Goal: Information Seeking & Learning: Learn about a topic

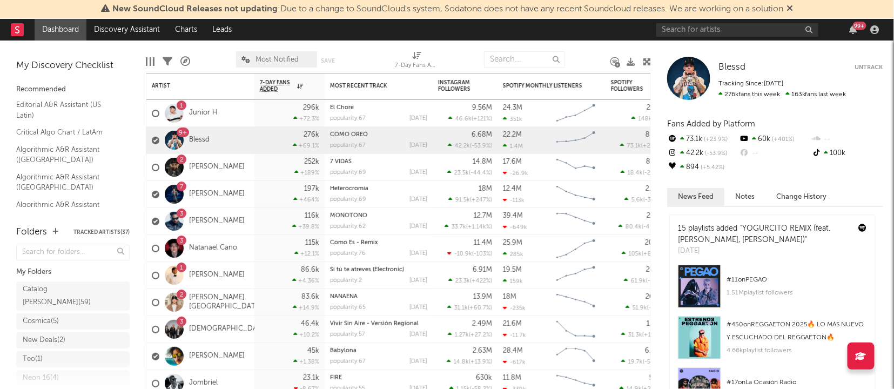
click at [790, 8] on icon at bounding box center [790, 8] width 6 height 9
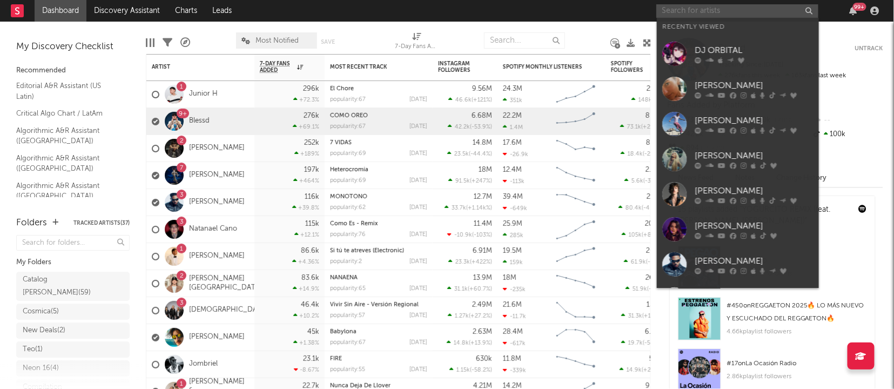
click at [734, 11] on input "text" at bounding box center [737, 11] width 162 height 14
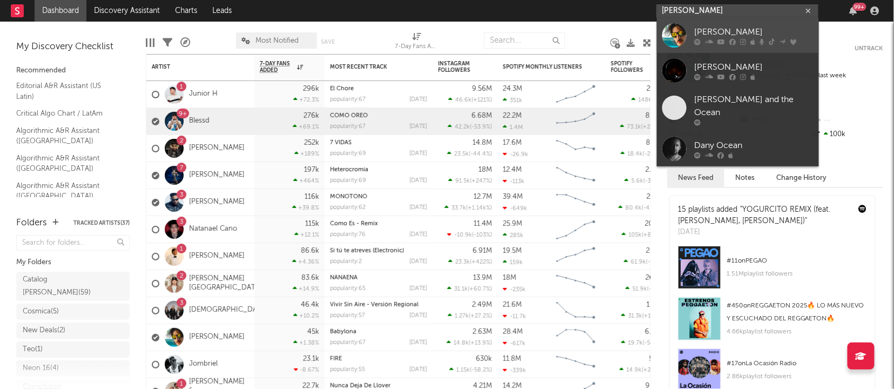
type input "[PERSON_NAME]"
click at [720, 31] on div "[PERSON_NAME]" at bounding box center [754, 32] width 119 height 13
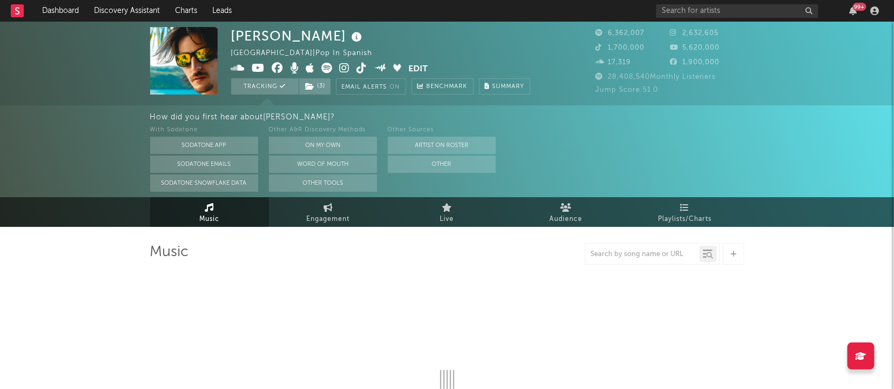
select select "6m"
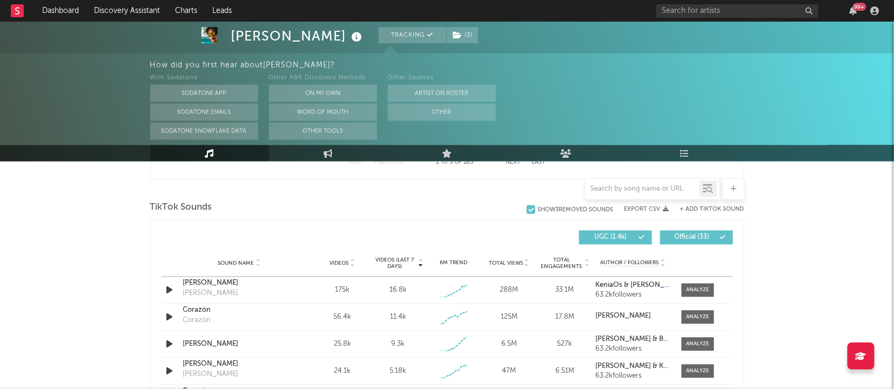
scroll to position [689, 0]
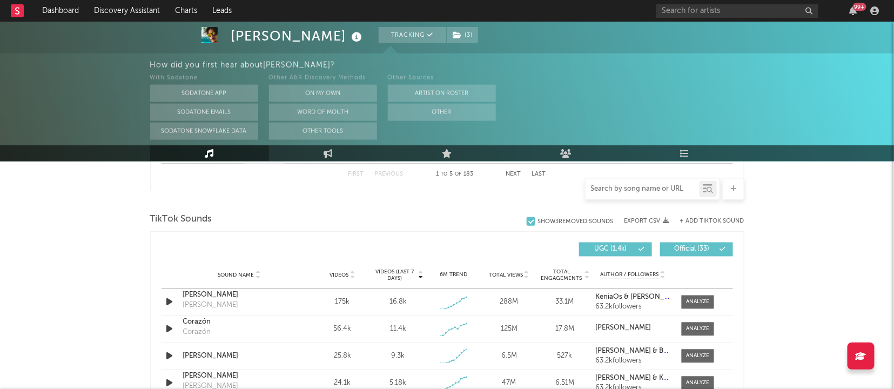
click at [622, 191] on input "text" at bounding box center [643, 189] width 114 height 9
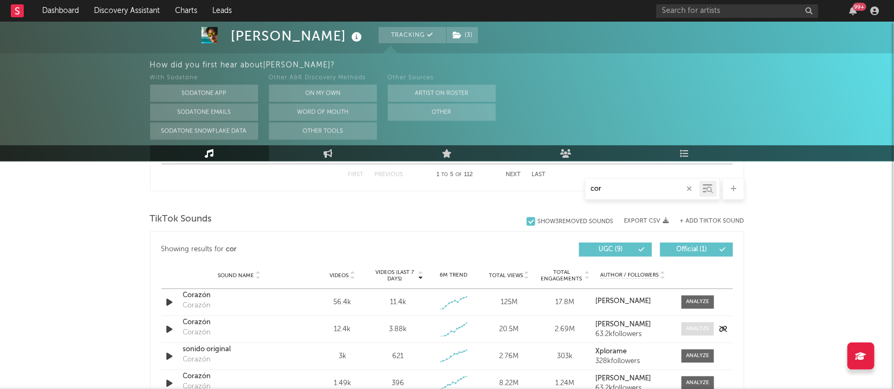
type input "cor"
click at [693, 325] on div at bounding box center [697, 329] width 23 height 8
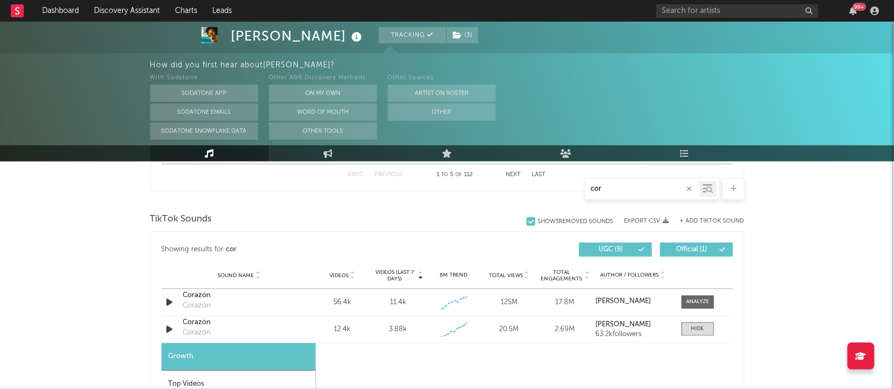
select select "1w"
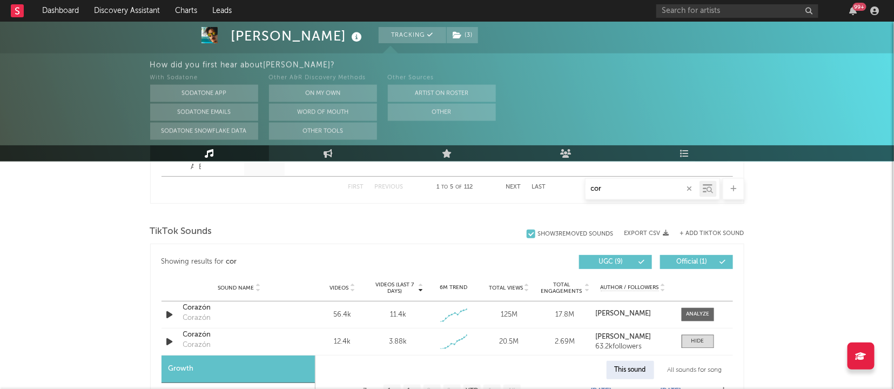
scroll to position [733, 0]
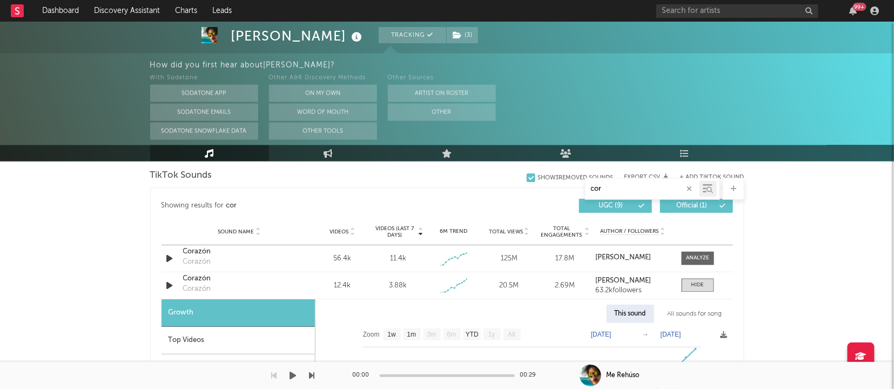
click at [205, 365] on div at bounding box center [157, 375] width 315 height 27
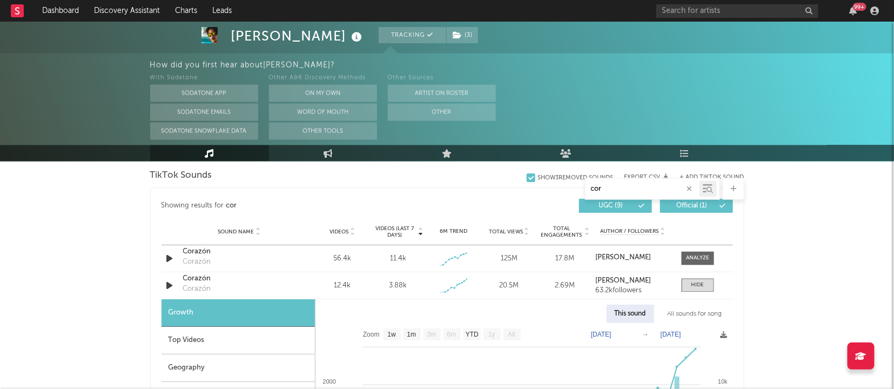
scroll to position [754, 0]
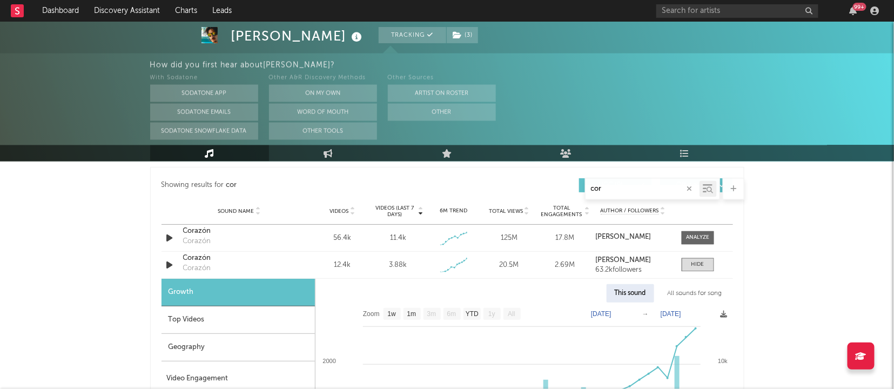
click at [196, 344] on div "Geography" at bounding box center [238, 348] width 153 height 28
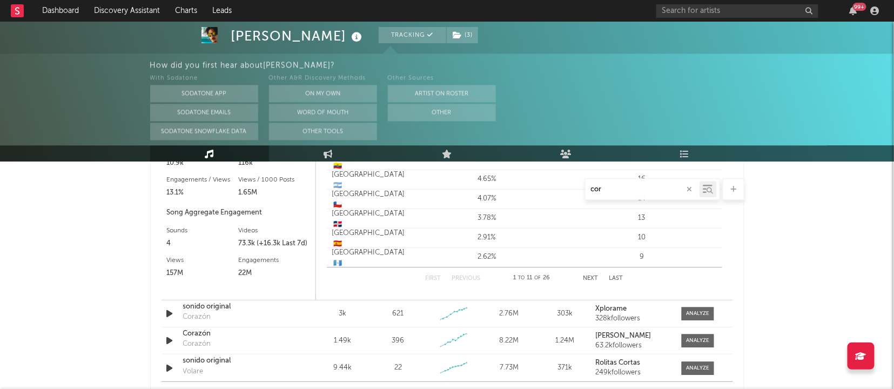
scroll to position [1035, 0]
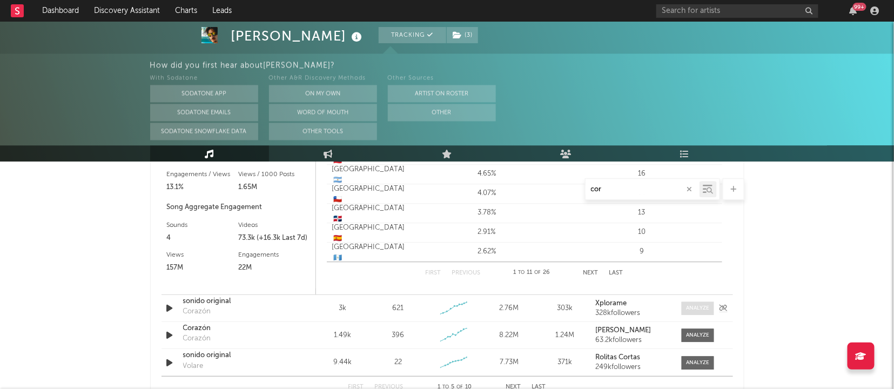
click at [694, 306] on div at bounding box center [697, 308] width 23 height 8
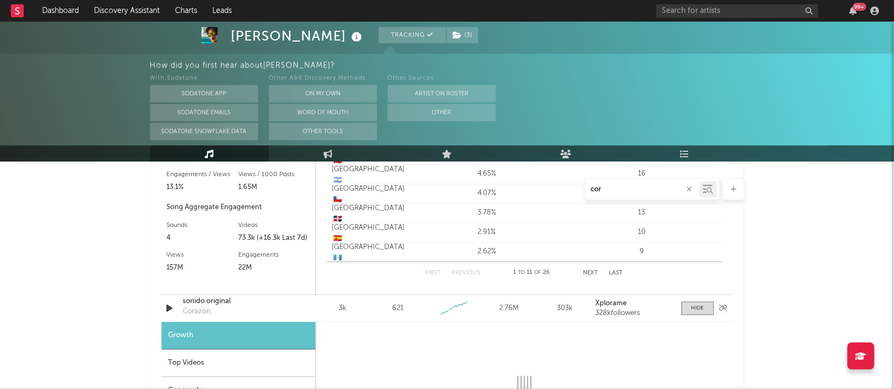
select select "1w"
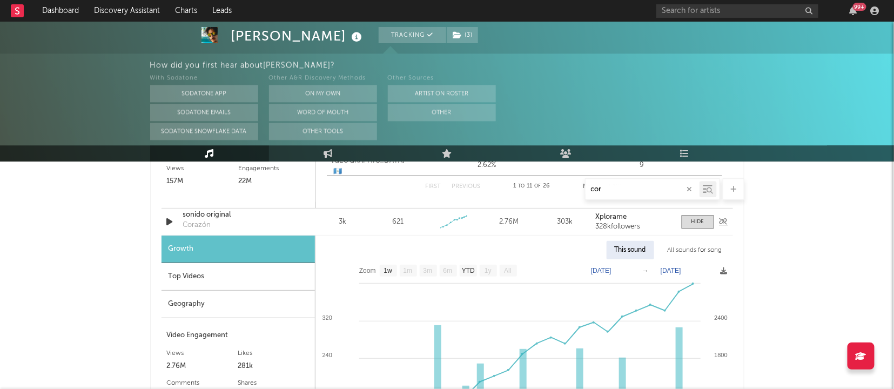
scroll to position [1120, 0]
click at [197, 304] on div "Geography" at bounding box center [238, 306] width 153 height 28
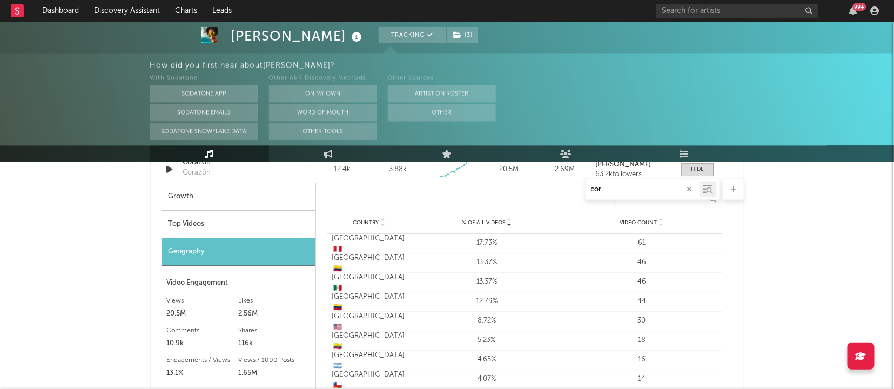
scroll to position [855, 0]
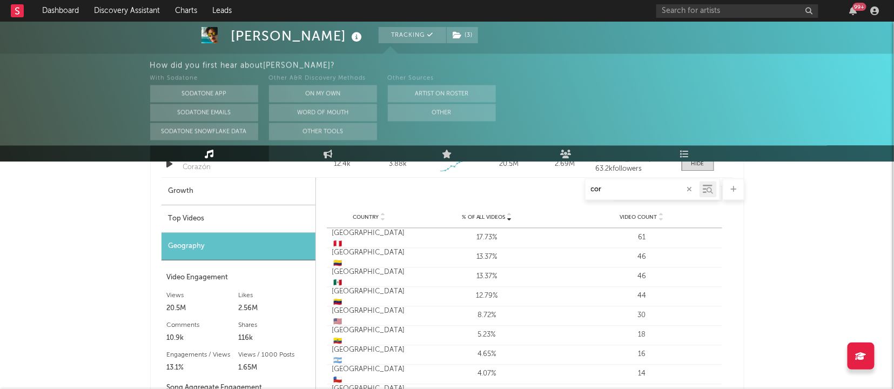
click at [346, 236] on div "Peru 🇵🇪" at bounding box center [369, 238] width 75 height 21
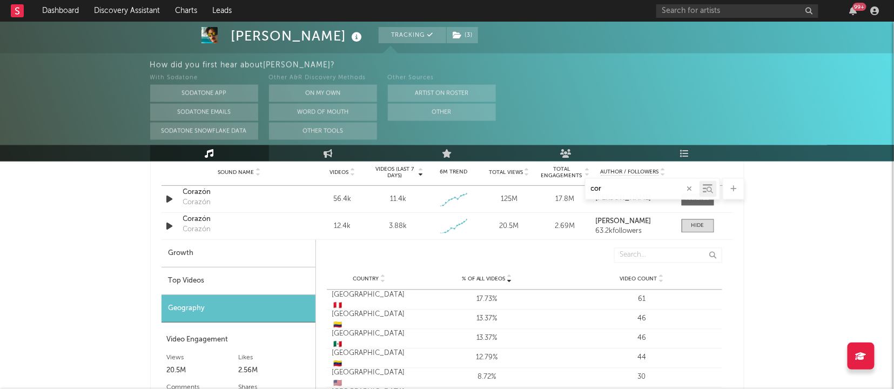
scroll to position [789, 0]
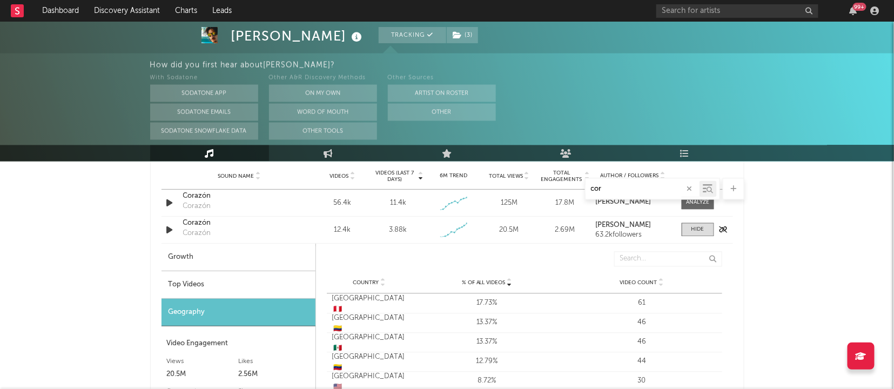
click at [170, 226] on icon "button" at bounding box center [169, 230] width 11 height 14
click at [292, 377] on icon "button" at bounding box center [293, 375] width 5 height 9
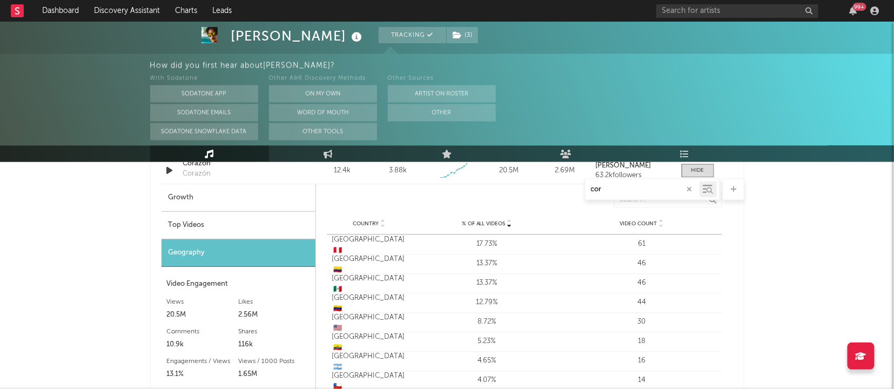
scroll to position [852, 0]
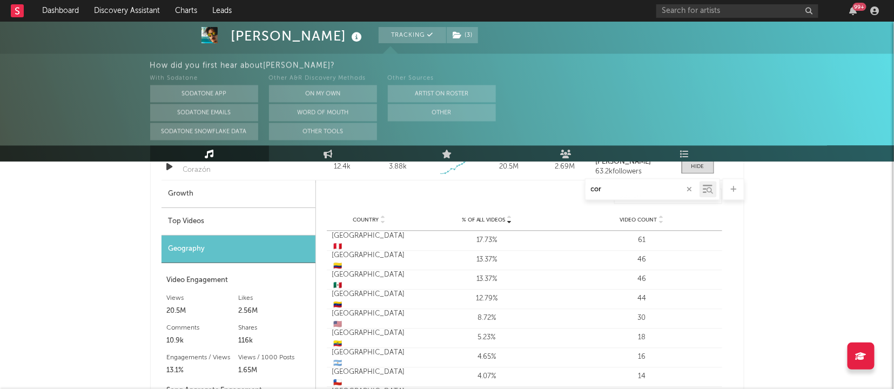
click at [432, 191] on div "cor" at bounding box center [447, 189] width 594 height 22
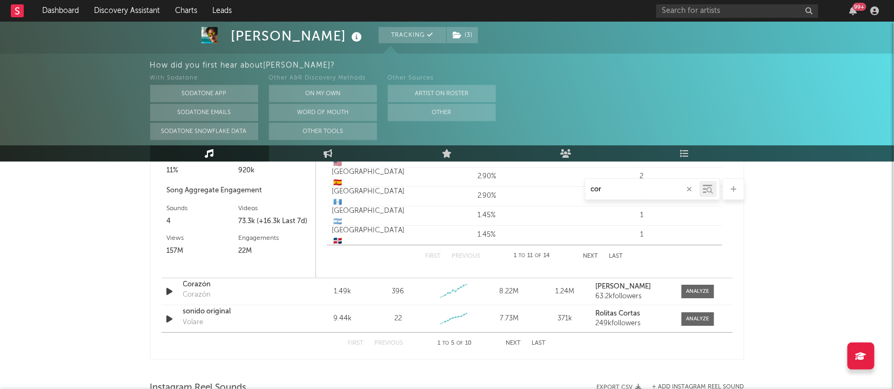
scroll to position [1380, 0]
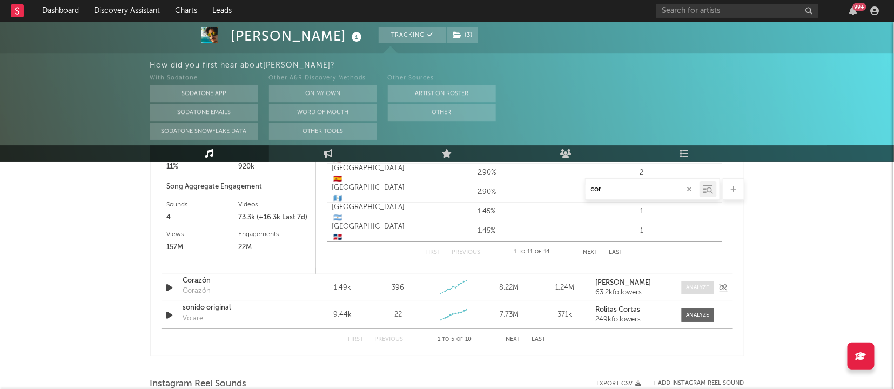
click at [694, 285] on div at bounding box center [697, 288] width 23 height 8
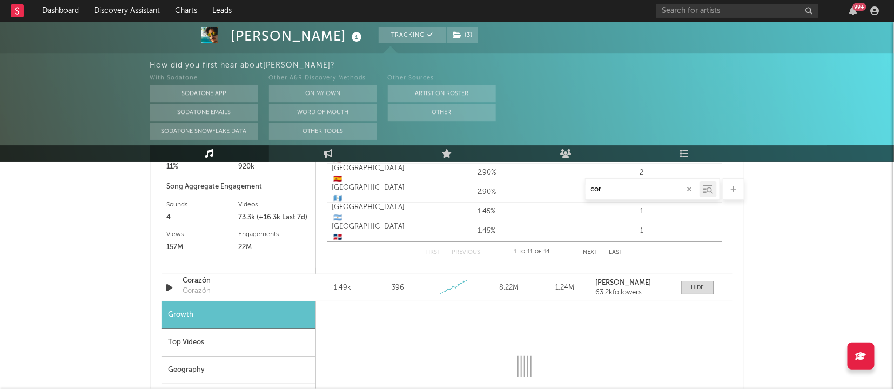
select select "1w"
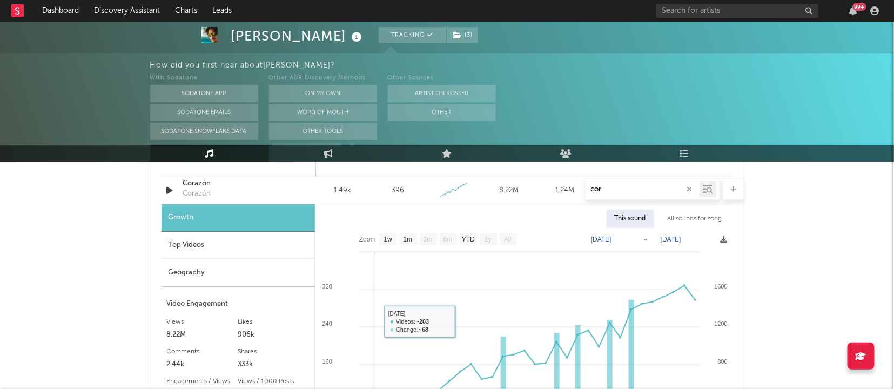
scroll to position [1457, 0]
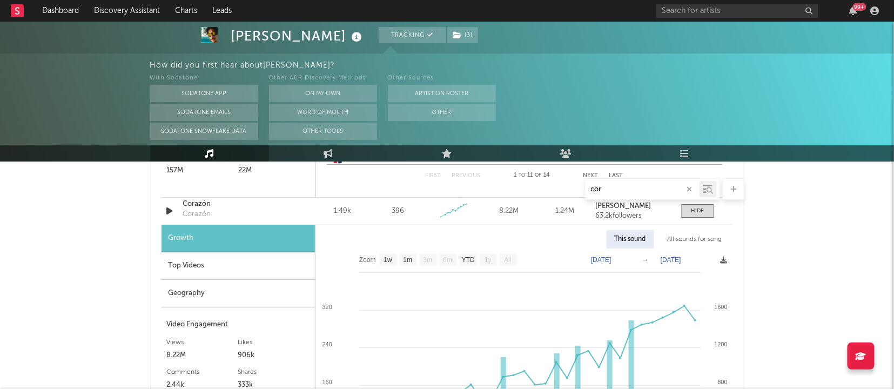
click at [197, 289] on div "Geography" at bounding box center [238, 294] width 153 height 28
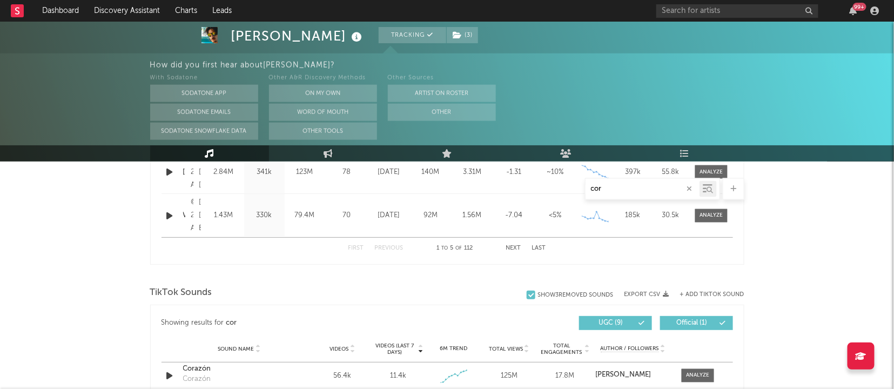
scroll to position [599, 0]
